Goal: Check status: Check status

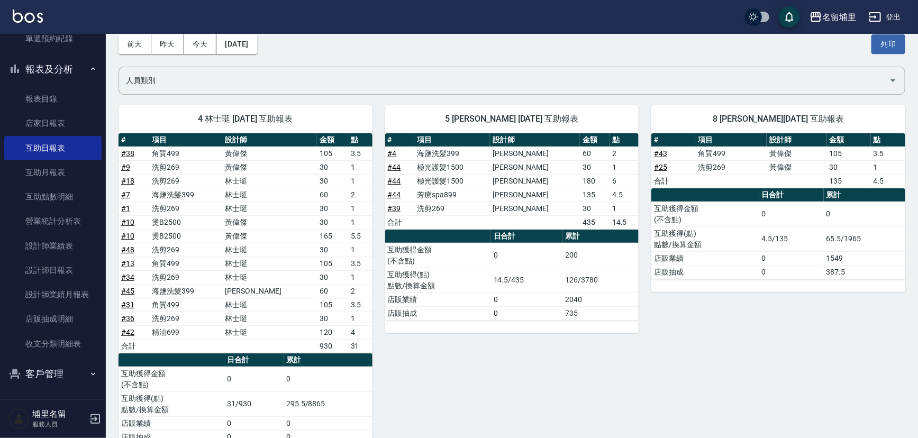
scroll to position [44, 0]
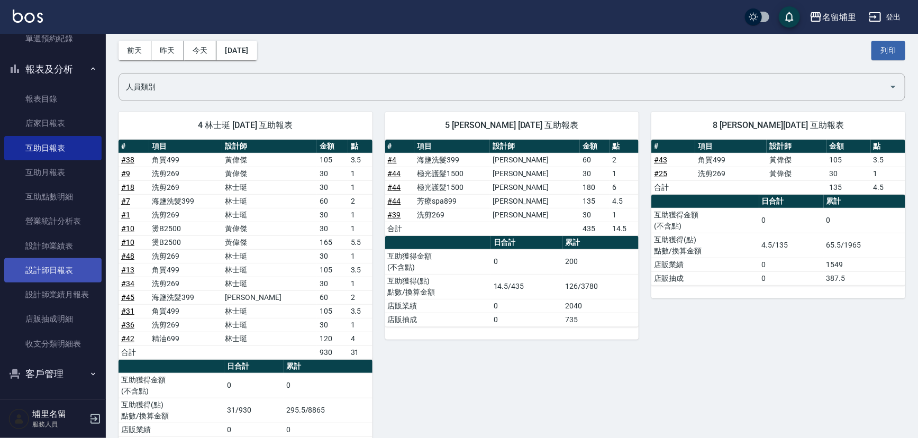
click at [42, 264] on link "設計師日報表" at bounding box center [52, 270] width 97 height 24
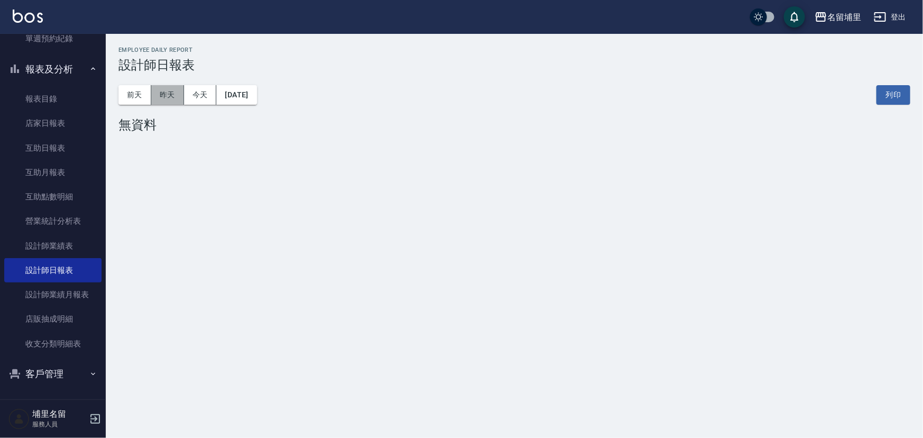
click at [160, 101] on button "昨天" at bounding box center [167, 95] width 33 height 20
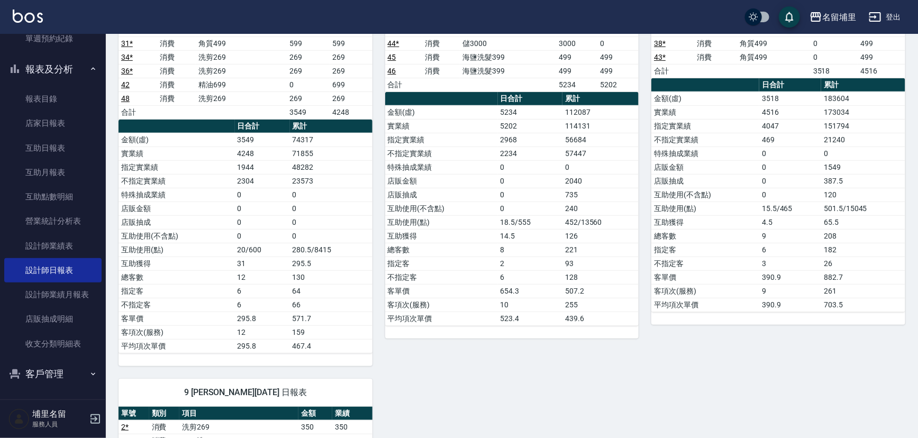
scroll to position [240, 0]
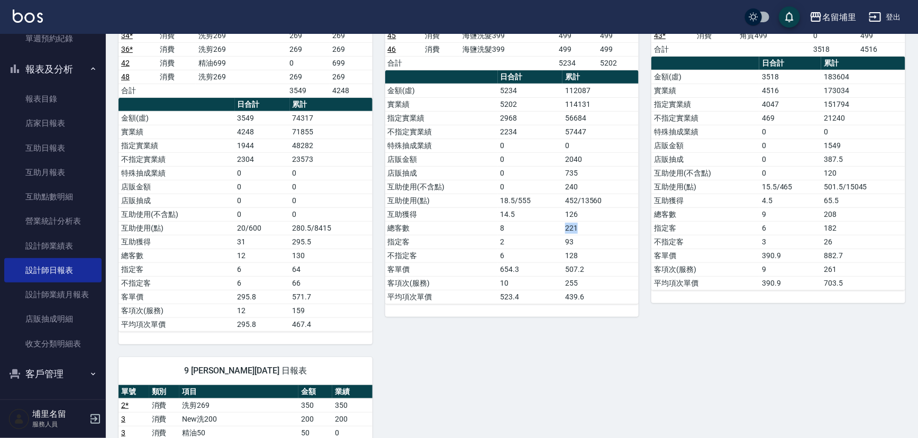
drag, startPoint x: 561, startPoint y: 222, endPoint x: 581, endPoint y: 229, distance: 20.6
click at [581, 229] on tr "總客數 8 221" at bounding box center [512, 228] width 254 height 14
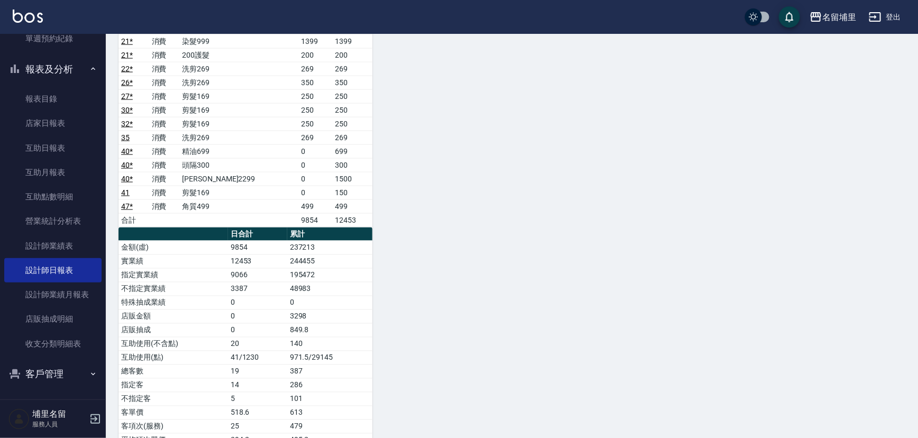
scroll to position [799, 0]
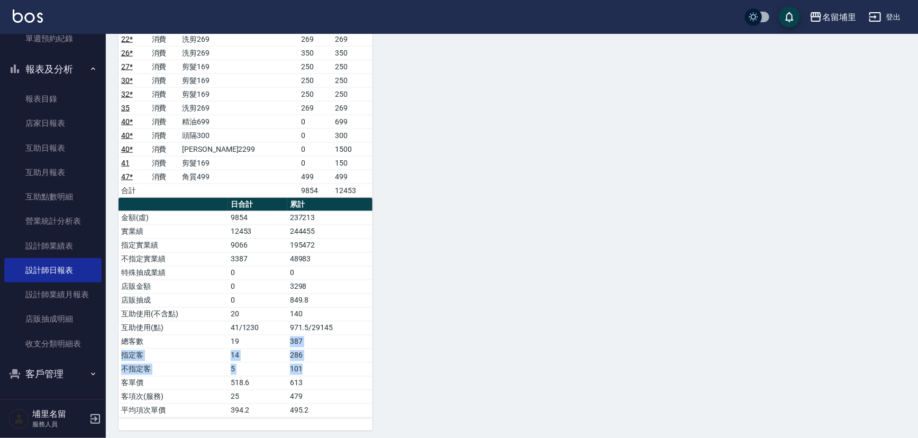
drag, startPoint x: 286, startPoint y: 337, endPoint x: 311, endPoint y: 366, distance: 37.9
click at [311, 366] on tbody "金額(虛) 9854 237213 實業績 12453 244455 指定實業績 9066 195472 不指定實業績 3387 48983 特殊抽成業績 0…" at bounding box center [246, 314] width 254 height 206
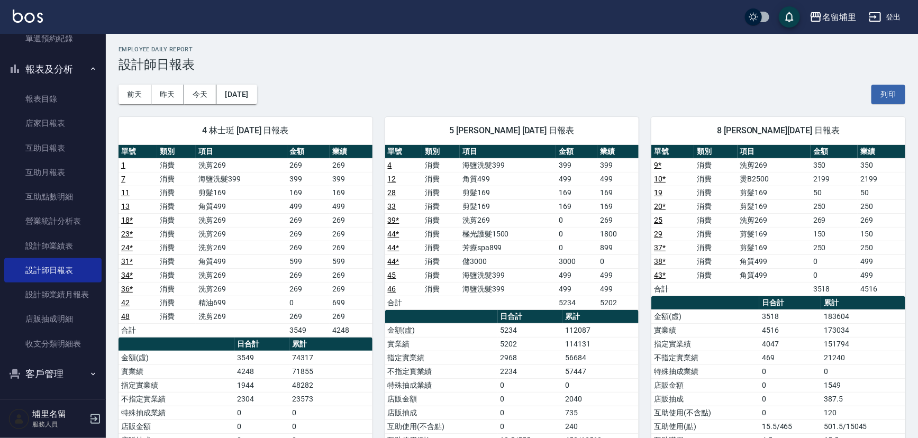
scroll to position [0, 0]
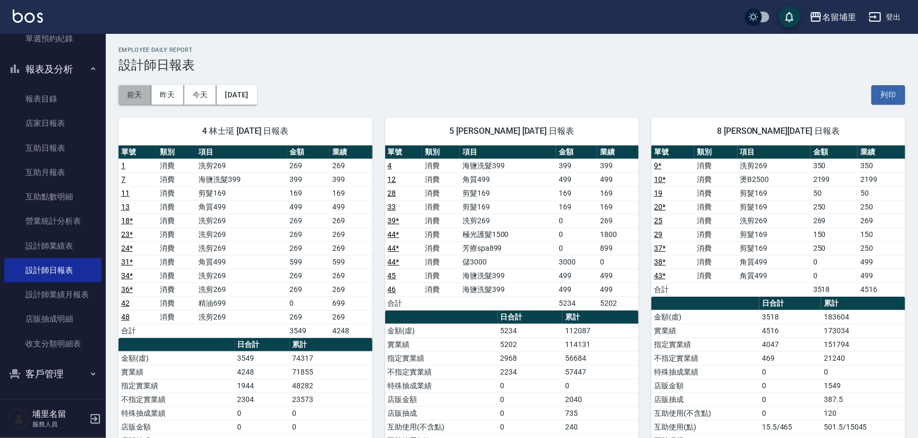
click at [125, 98] on button "前天" at bounding box center [135, 95] width 33 height 20
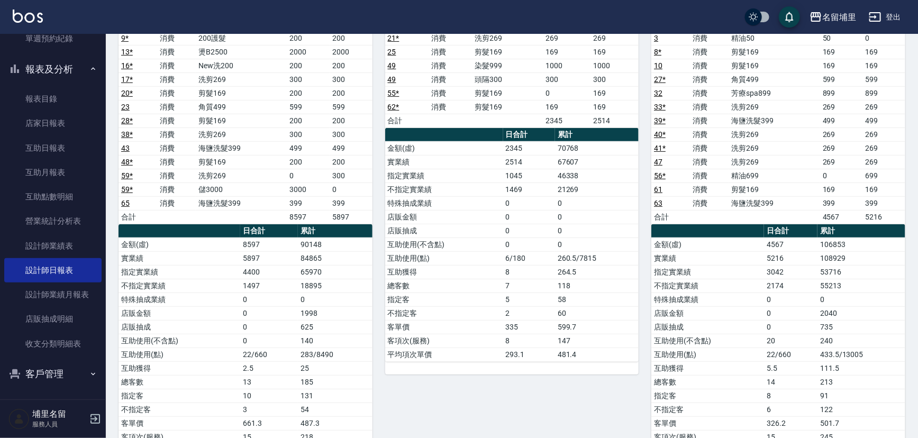
scroll to position [240, 0]
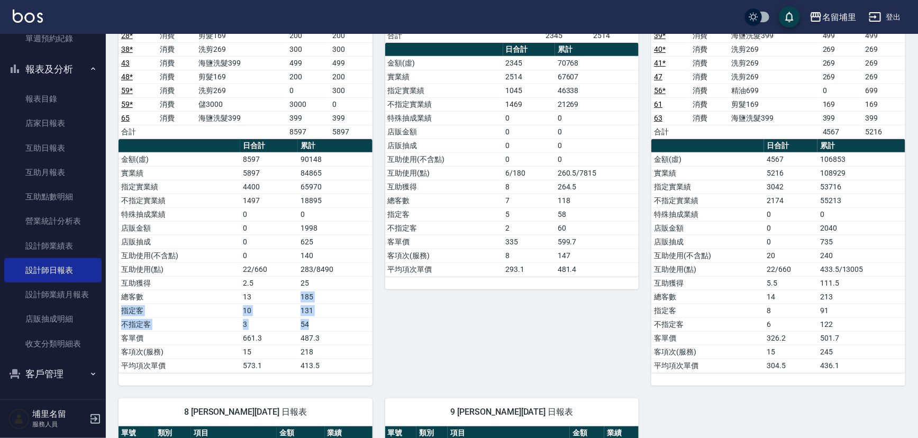
drag, startPoint x: 296, startPoint y: 289, endPoint x: 328, endPoint y: 321, distance: 44.5
click at [328, 321] on tbody "金額(虛) 8597 90148 實業績 5897 84865 指定實業績 4400 65970 不指定實業績 1497 18895 特殊抽成業績 0 0 店…" at bounding box center [246, 262] width 254 height 220
click at [312, 336] on td "487.3" at bounding box center [335, 338] width 74 height 14
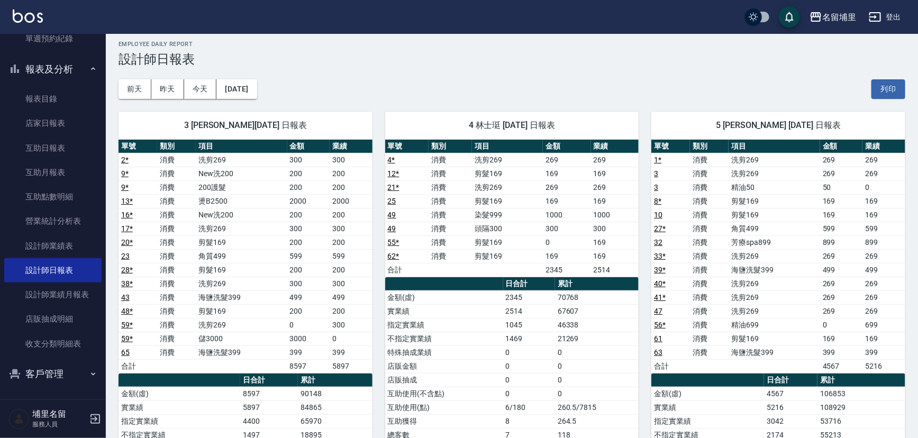
scroll to position [0, 0]
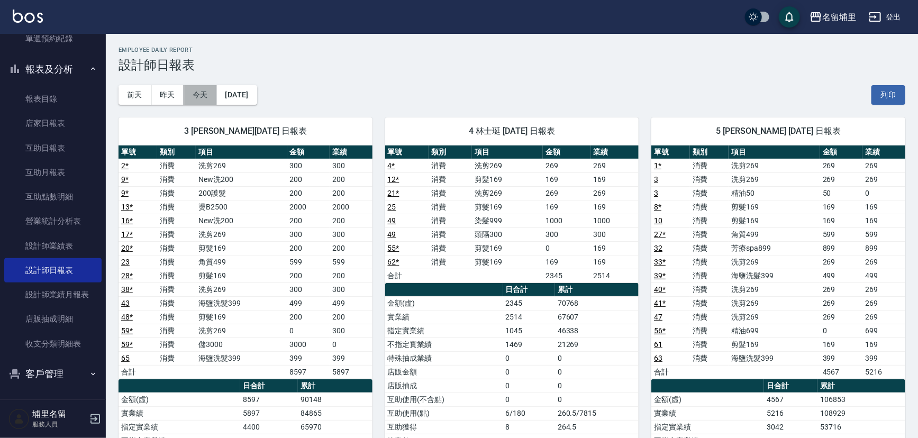
click at [198, 95] on button "今天" at bounding box center [200, 95] width 33 height 20
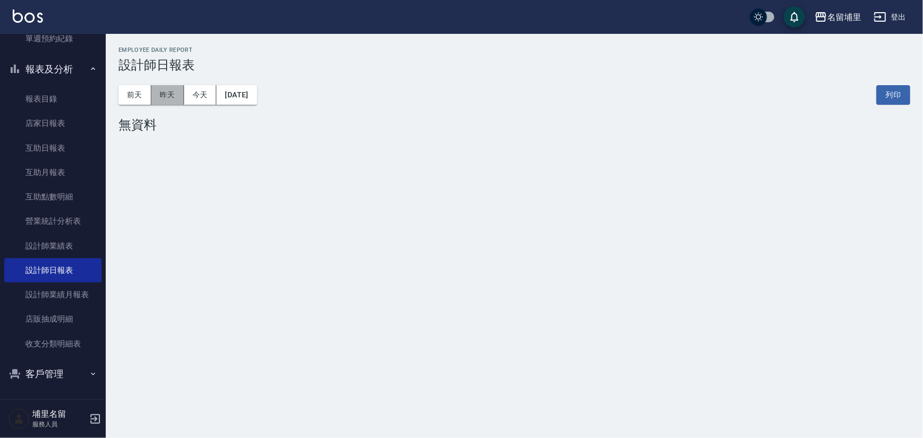
click at [152, 89] on button "昨天" at bounding box center [167, 95] width 33 height 20
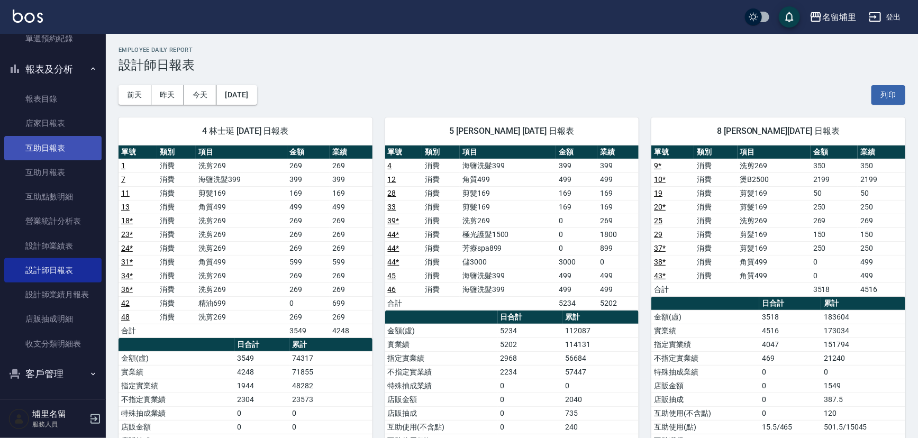
click at [39, 139] on link "互助日報表" at bounding box center [52, 148] width 97 height 24
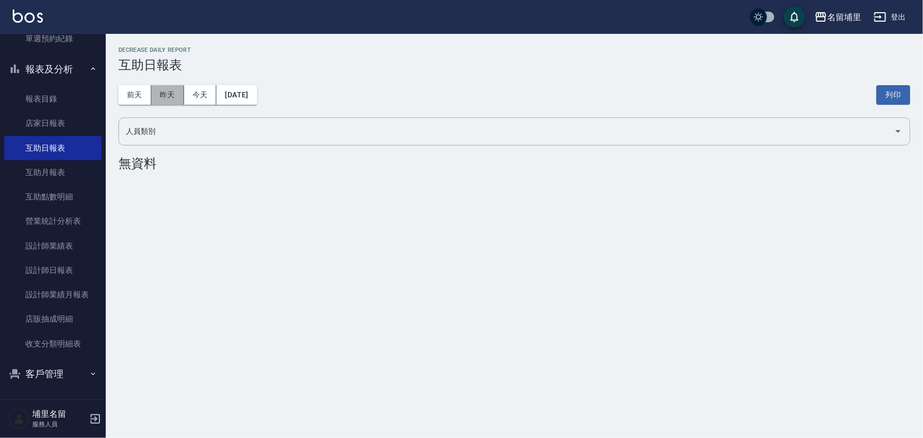
click at [164, 97] on button "昨天" at bounding box center [167, 95] width 33 height 20
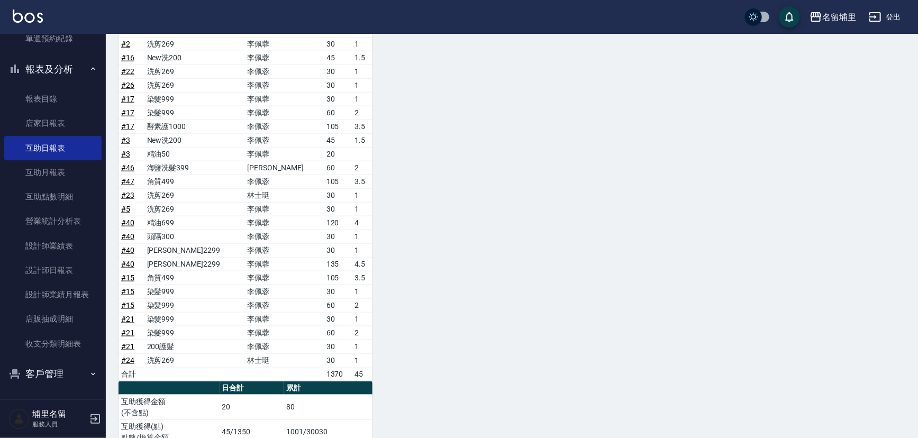
scroll to position [622, 0]
